Goal: Check status: Check status

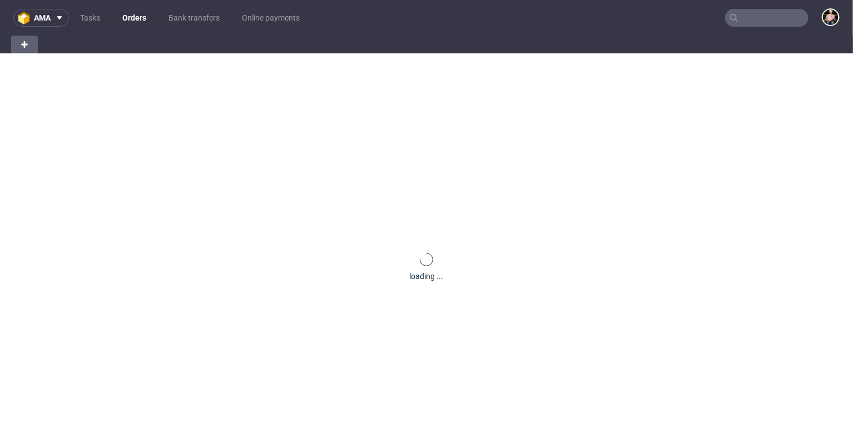
click at [769, 25] on input "text" at bounding box center [766, 18] width 83 height 18
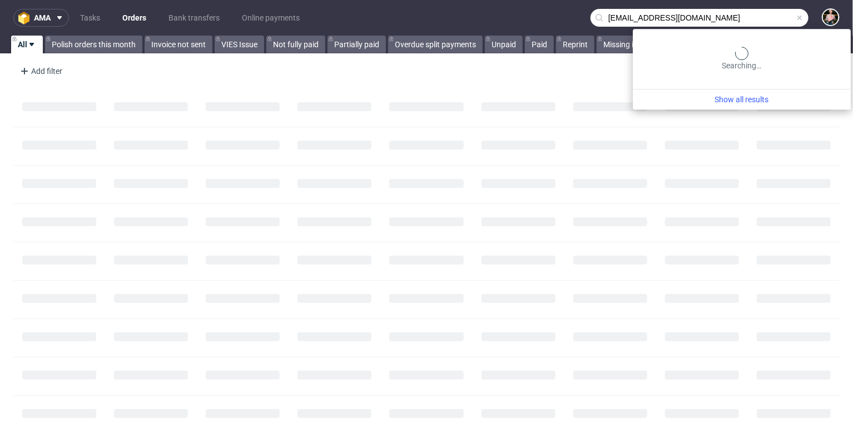
type input "[EMAIL_ADDRESS][DOMAIN_NAME]"
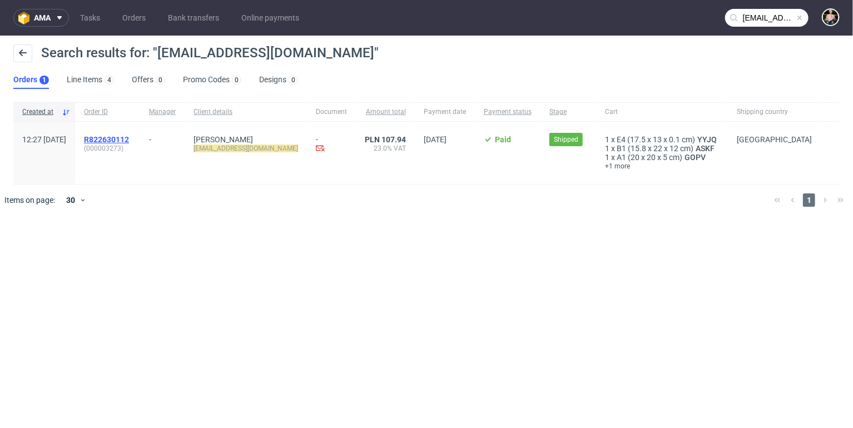
click at [129, 138] on span "R822630112" at bounding box center [106, 139] width 45 height 9
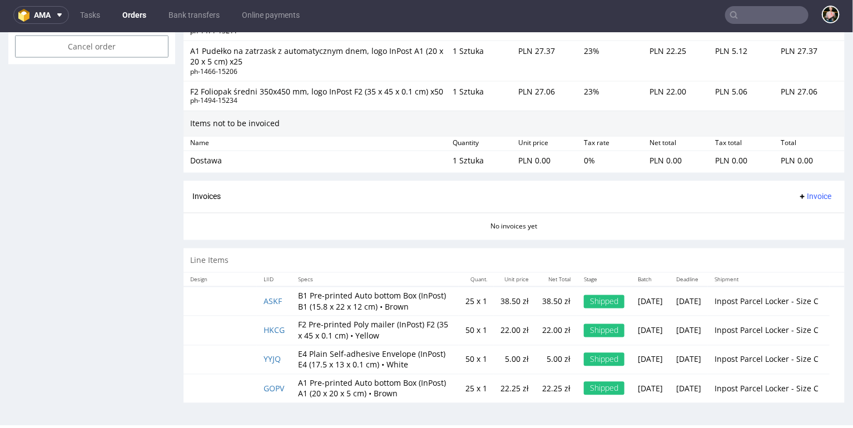
scroll to position [938, 0]
click at [273, 296] on link "ASKF" at bounding box center [272, 301] width 18 height 11
click at [275, 316] on td "HKCG" at bounding box center [274, 330] width 34 height 29
click at [272, 325] on link "HKCG" at bounding box center [273, 330] width 21 height 11
click at [270, 354] on link "YYJQ" at bounding box center [271, 359] width 17 height 11
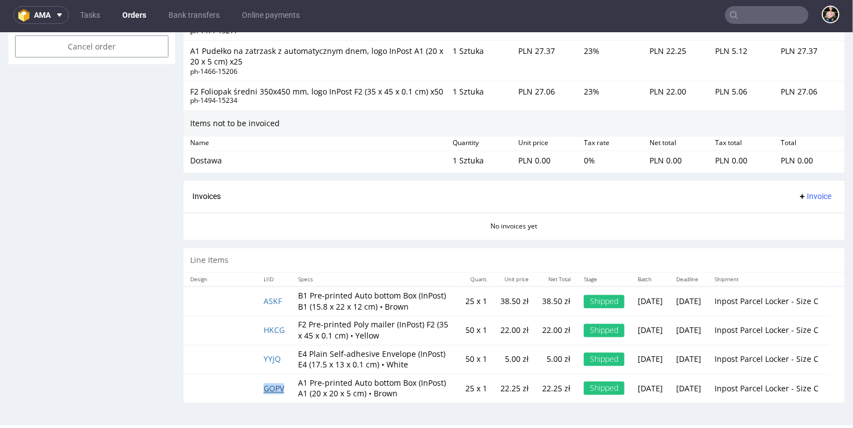
click at [277, 384] on link "GOPV" at bounding box center [273, 388] width 21 height 11
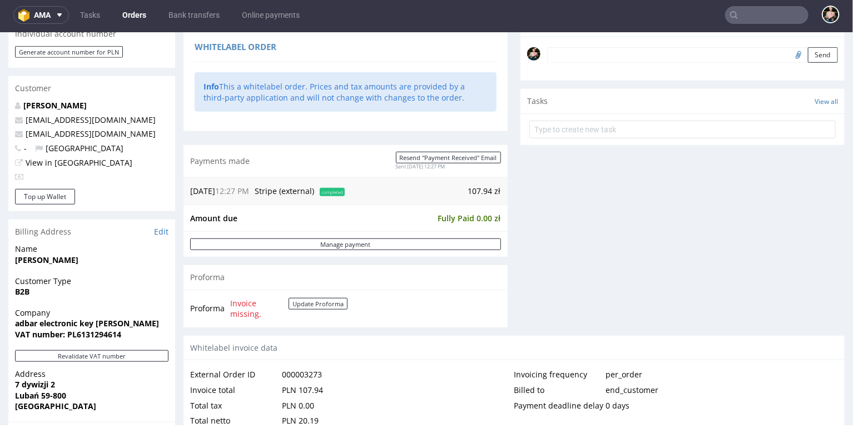
scroll to position [341, 0]
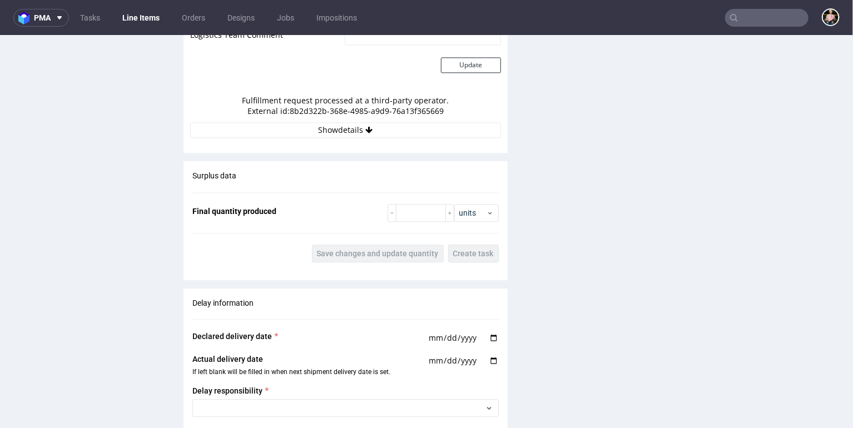
scroll to position [1138, 0]
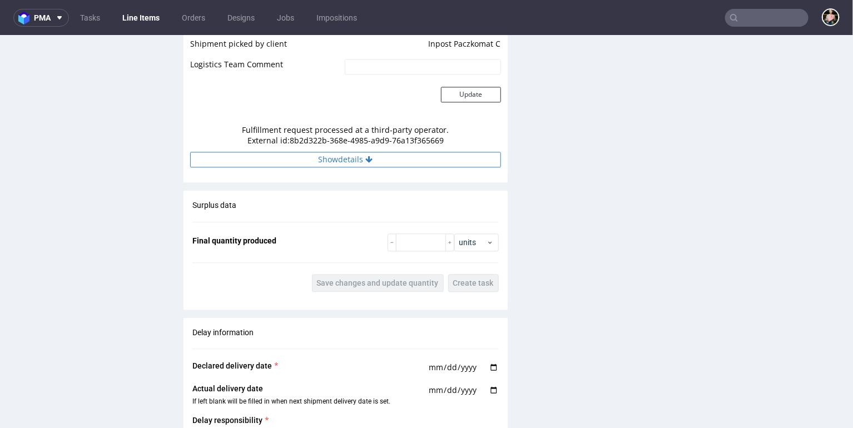
click at [335, 162] on button "Show details" at bounding box center [345, 159] width 311 height 16
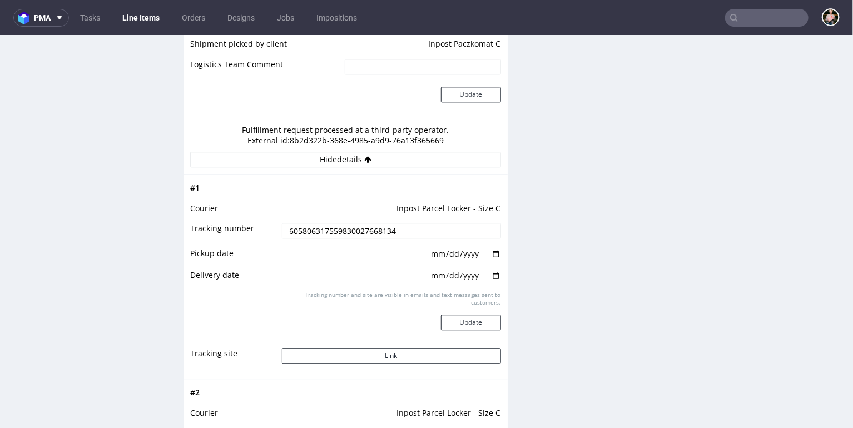
drag, startPoint x: 411, startPoint y: 237, endPoint x: 265, endPoint y: 237, distance: 145.6
click at [265, 237] on tr "Tracking number 605806317559830027668134" at bounding box center [345, 233] width 311 height 25
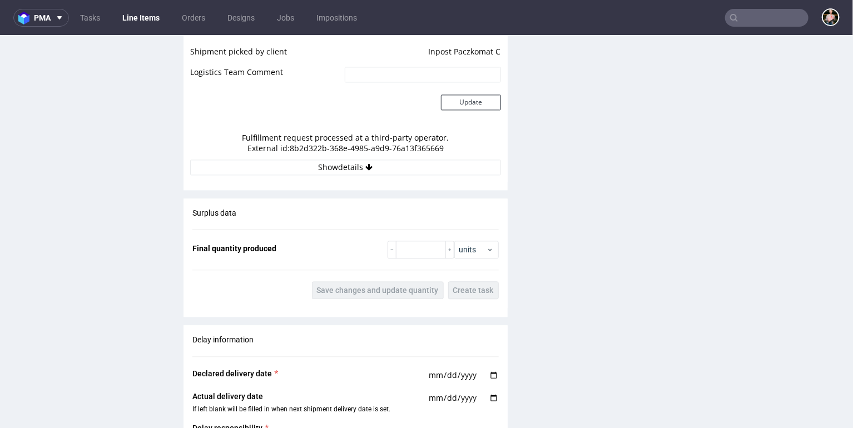
scroll to position [1110, 0]
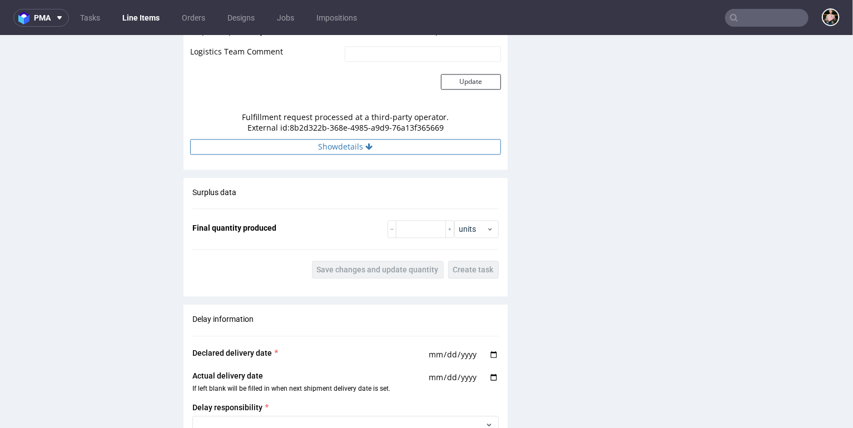
click at [334, 147] on button "Show details" at bounding box center [345, 146] width 311 height 16
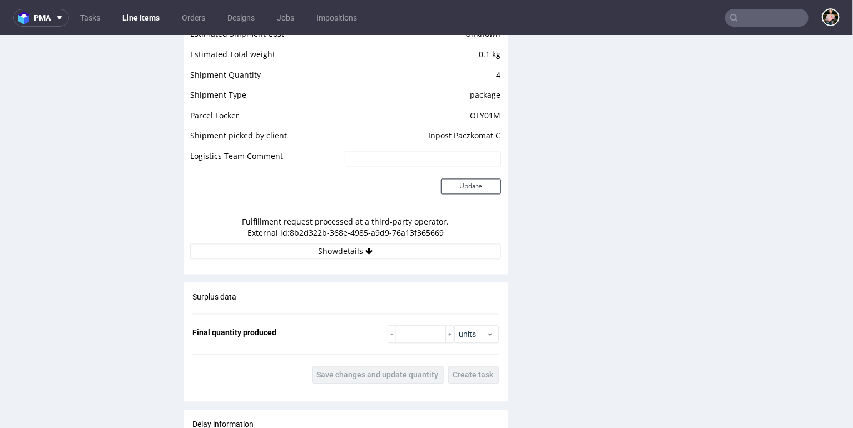
scroll to position [1093, 0]
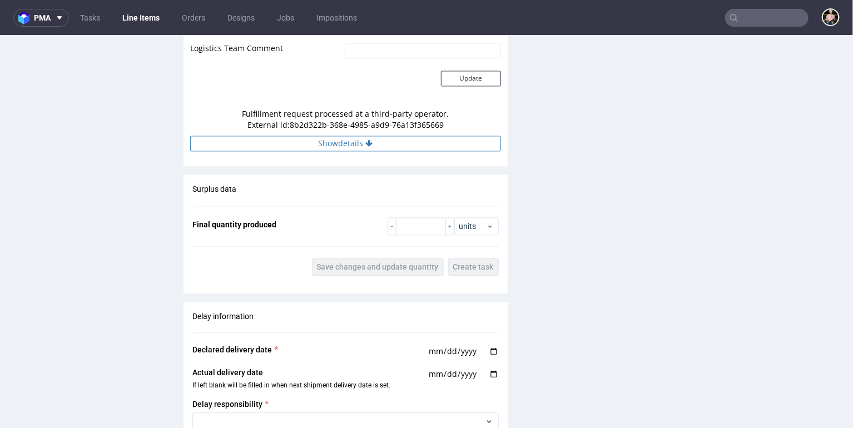
click at [334, 146] on button "Show details" at bounding box center [345, 143] width 311 height 16
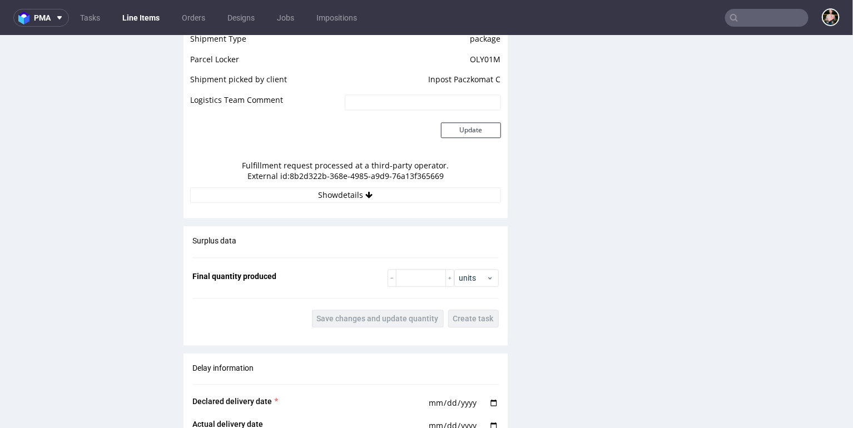
scroll to position [1110, 0]
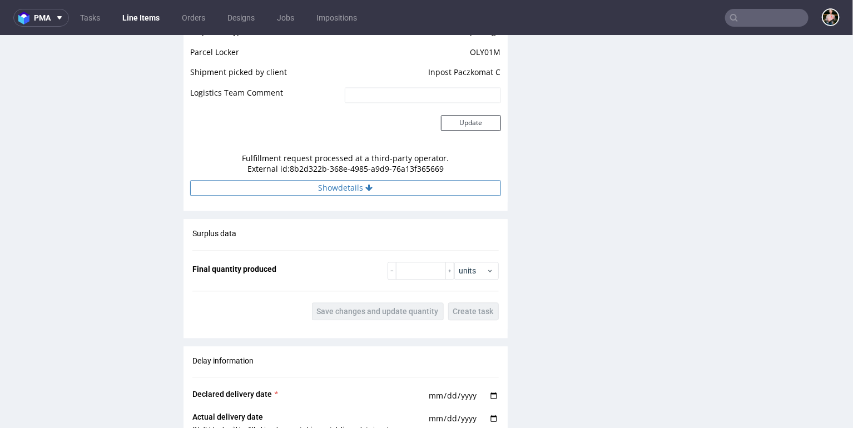
click at [341, 190] on button "Show details" at bounding box center [345, 188] width 311 height 16
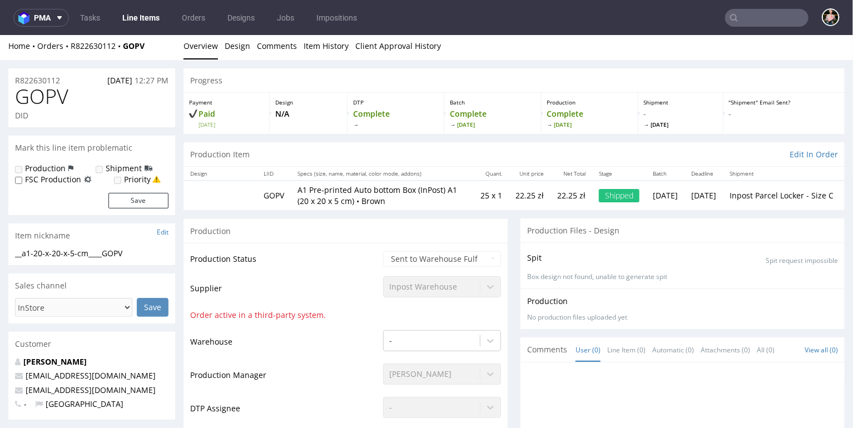
scroll to position [0, 0]
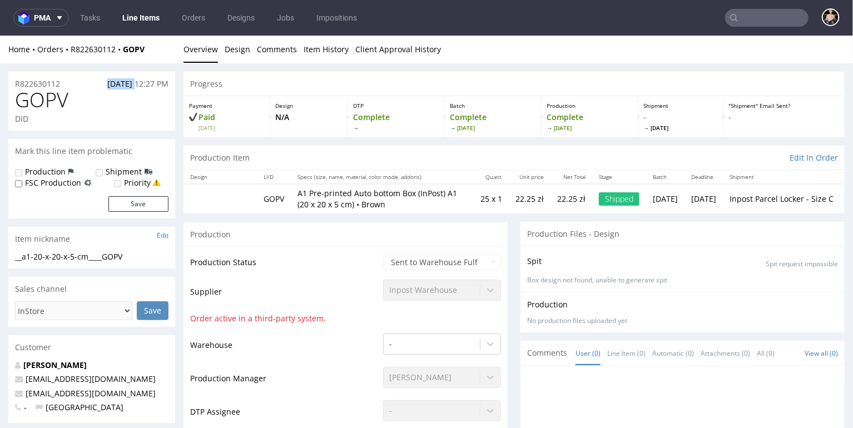
drag, startPoint x: 122, startPoint y: 79, endPoint x: 116, endPoint y: 77, distance: 6.2
click at [118, 78] on p "[DATE] 12:27 PM" at bounding box center [137, 83] width 61 height 11
click at [84, 96] on h1 "GOPV" at bounding box center [91, 99] width 153 height 22
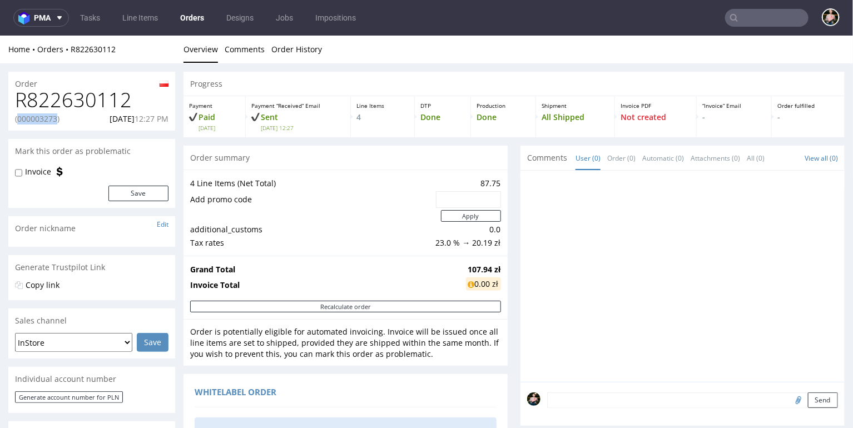
drag, startPoint x: 59, startPoint y: 118, endPoint x: 19, endPoint y: 119, distance: 40.0
click at [19, 119] on p "(000003273)" at bounding box center [37, 118] width 44 height 11
copy p "000003273"
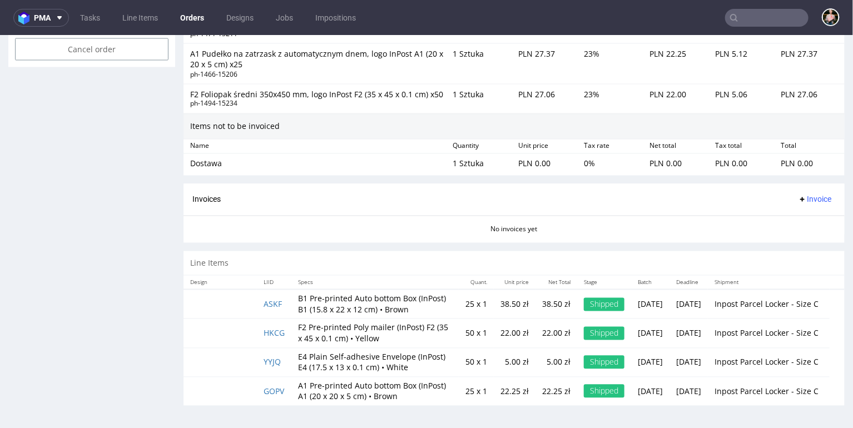
scroll to position [926, 0]
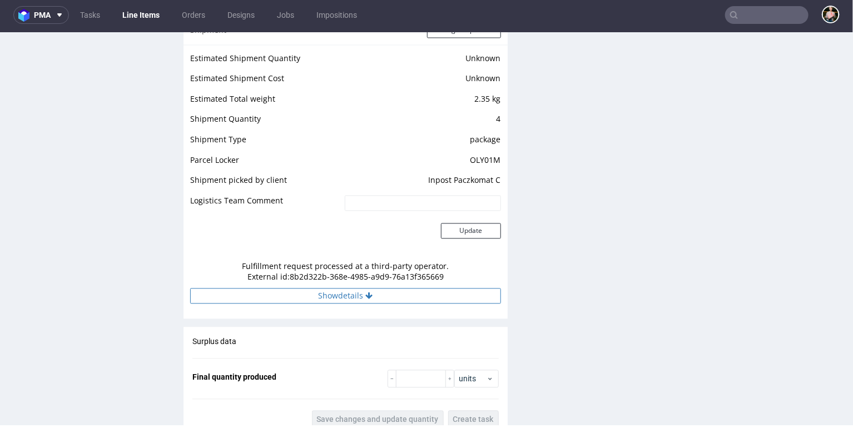
click at [368, 296] on button "Show details" at bounding box center [345, 295] width 311 height 16
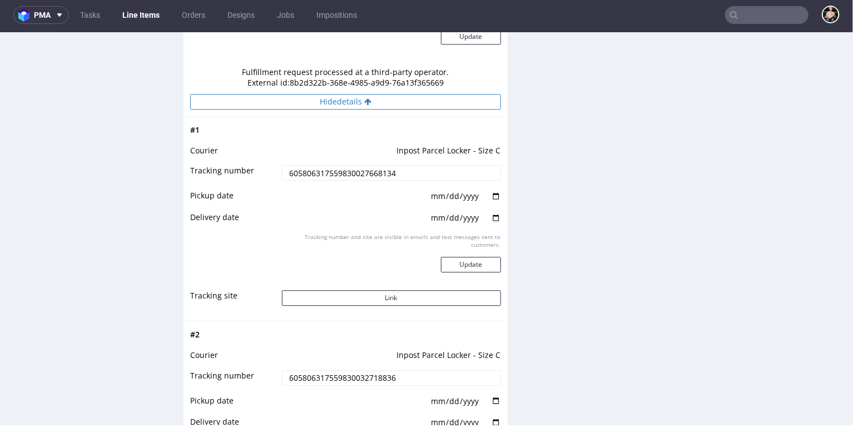
scroll to position [1194, 0]
click at [369, 301] on button "Link" at bounding box center [391, 297] width 219 height 16
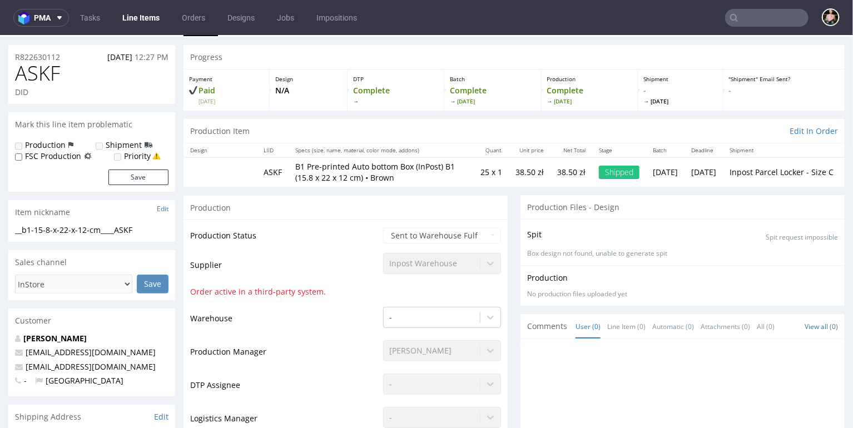
scroll to position [0, 0]
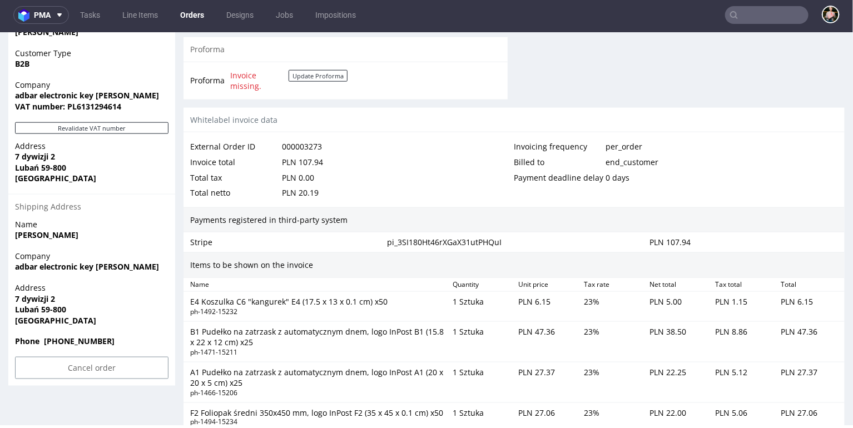
scroll to position [3, 0]
